Goal: Task Accomplishment & Management: Use online tool/utility

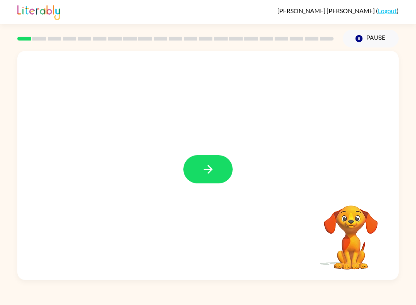
click at [210, 175] on icon "button" at bounding box center [208, 168] width 13 height 13
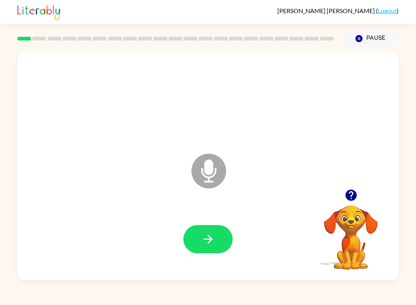
click at [219, 169] on icon at bounding box center [209, 170] width 35 height 35
click at [209, 176] on icon at bounding box center [209, 170] width 35 height 35
click at [223, 176] on icon at bounding box center [209, 170] width 35 height 35
click at [222, 215] on div at bounding box center [208, 239] width 366 height 66
click at [217, 234] on button "button" at bounding box center [208, 239] width 49 height 28
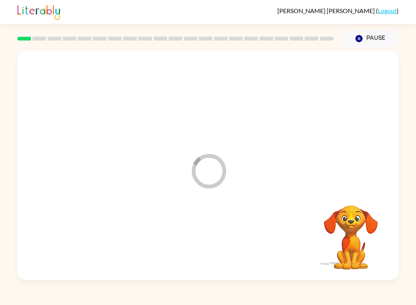
click at [217, 232] on div at bounding box center [208, 239] width 366 height 66
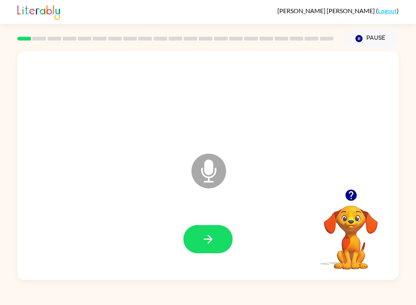
click at [208, 168] on icon "Microphone The Microphone is here when it is your turn to talk" at bounding box center [248, 181] width 116 height 58
click at [356, 193] on icon "button" at bounding box center [351, 194] width 11 height 11
click at [212, 246] on icon "button" at bounding box center [208, 238] width 13 height 13
click at [231, 203] on icon "Microphone The Microphone is here when it is your turn to talk" at bounding box center [248, 181] width 116 height 58
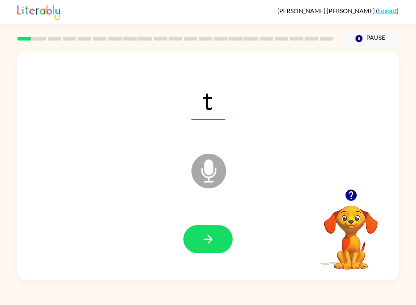
click at [226, 228] on button "button" at bounding box center [208, 239] width 49 height 28
click at [222, 240] on button "button" at bounding box center [208, 239] width 49 height 28
click at [206, 226] on button "button" at bounding box center [208, 239] width 49 height 28
click at [217, 230] on button "button" at bounding box center [208, 239] width 49 height 28
click at [215, 250] on button "button" at bounding box center [208, 239] width 49 height 28
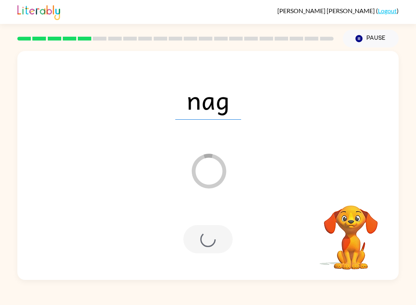
click at [209, 226] on div at bounding box center [208, 239] width 49 height 28
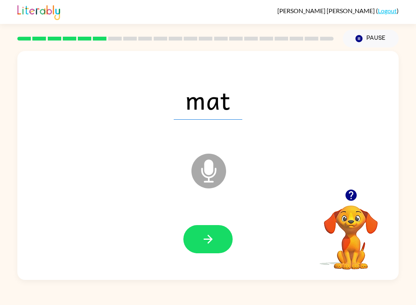
click at [212, 245] on icon "button" at bounding box center [208, 238] width 13 height 13
click at [218, 239] on button "button" at bounding box center [208, 239] width 49 height 28
click at [227, 237] on button "button" at bounding box center [208, 239] width 49 height 28
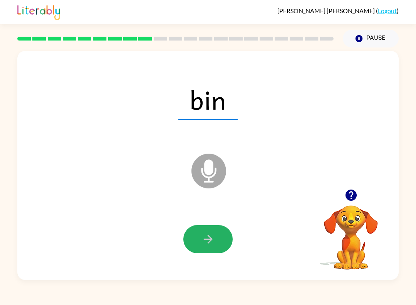
click at [223, 244] on button "button" at bounding box center [208, 239] width 49 height 28
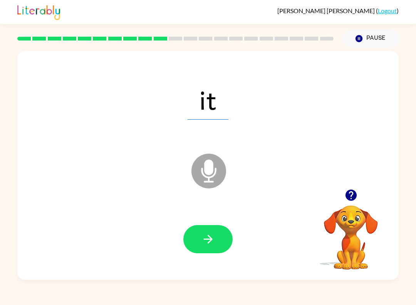
click at [212, 225] on button "button" at bounding box center [208, 239] width 49 height 28
click at [213, 230] on button "button" at bounding box center [208, 239] width 49 height 28
click at [221, 231] on button "button" at bounding box center [208, 239] width 49 height 28
click at [213, 258] on div at bounding box center [208, 239] width 366 height 66
click at [223, 242] on button "button" at bounding box center [208, 239] width 49 height 28
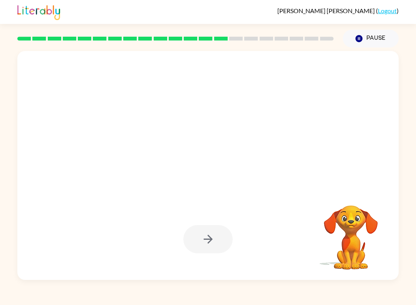
click at [223, 242] on div at bounding box center [208, 239] width 49 height 28
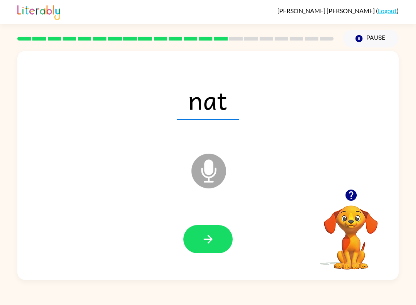
click at [223, 241] on button "button" at bounding box center [208, 239] width 49 height 28
click at [225, 241] on div at bounding box center [208, 239] width 49 height 28
click at [204, 251] on button "button" at bounding box center [208, 239] width 49 height 28
click at [218, 232] on button "button" at bounding box center [208, 239] width 49 height 28
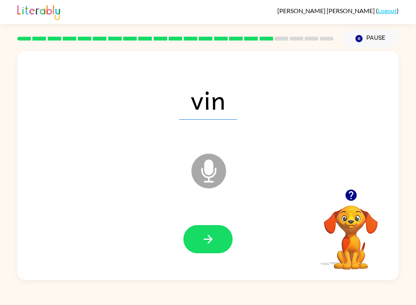
click at [214, 224] on div at bounding box center [208, 239] width 366 height 66
click at [211, 229] on button "button" at bounding box center [208, 239] width 49 height 28
click at [210, 229] on div at bounding box center [208, 239] width 49 height 28
click at [211, 228] on button "button" at bounding box center [208, 239] width 49 height 28
click at [213, 236] on icon "button" at bounding box center [208, 238] width 13 height 13
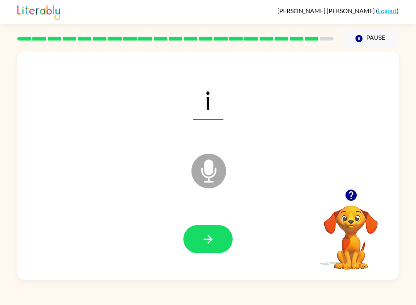
click at [224, 236] on button "button" at bounding box center [208, 239] width 49 height 28
